Goal: Navigation & Orientation: Find specific page/section

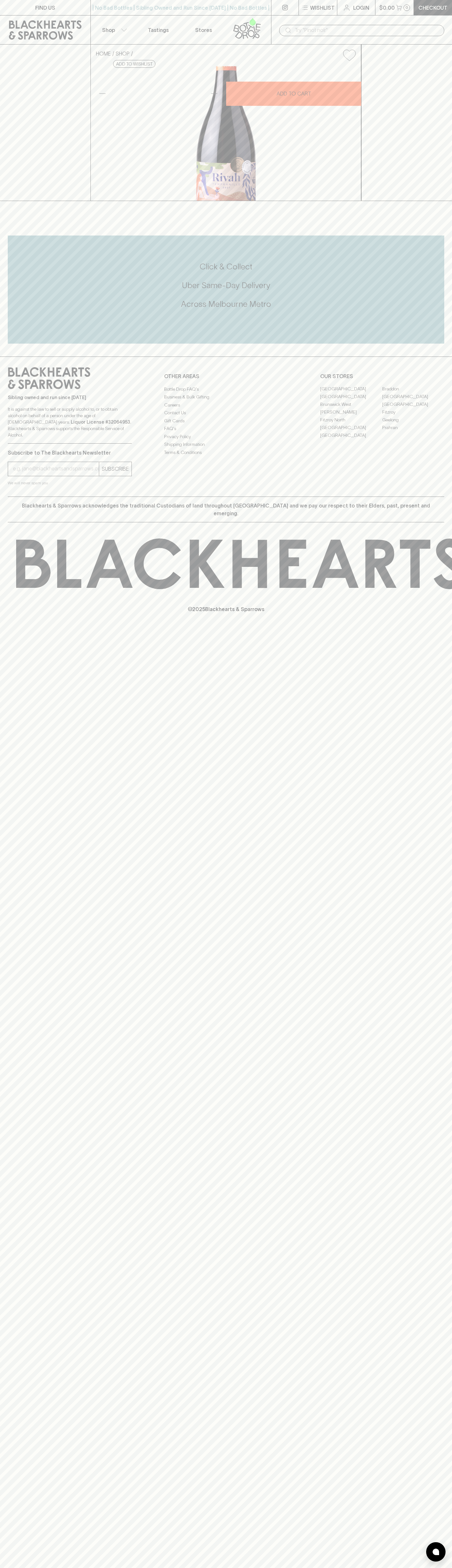
click at [426, 29] on input "text" at bounding box center [366, 30] width 144 height 10
click at [427, 947] on div "FIND US | No Bad Bottles | Sibling Owned and Run Since 2006 | No Bad Bottles | …" at bounding box center [226, 784] width 452 height 1568
click at [412, 1567] on html "FIND US | No Bad Bottles | Sibling Owned and Run Since 2006 | No Bad Bottles | …" at bounding box center [226, 784] width 452 height 1568
click at [15, 343] on div "Click & Collect Uber Same-Day Delivery Across Melbourne Metro" at bounding box center [226, 290] width 436 height 108
click at [413, 393] on link "Braddon" at bounding box center [413, 389] width 62 height 8
